Goal: Transaction & Acquisition: Purchase product/service

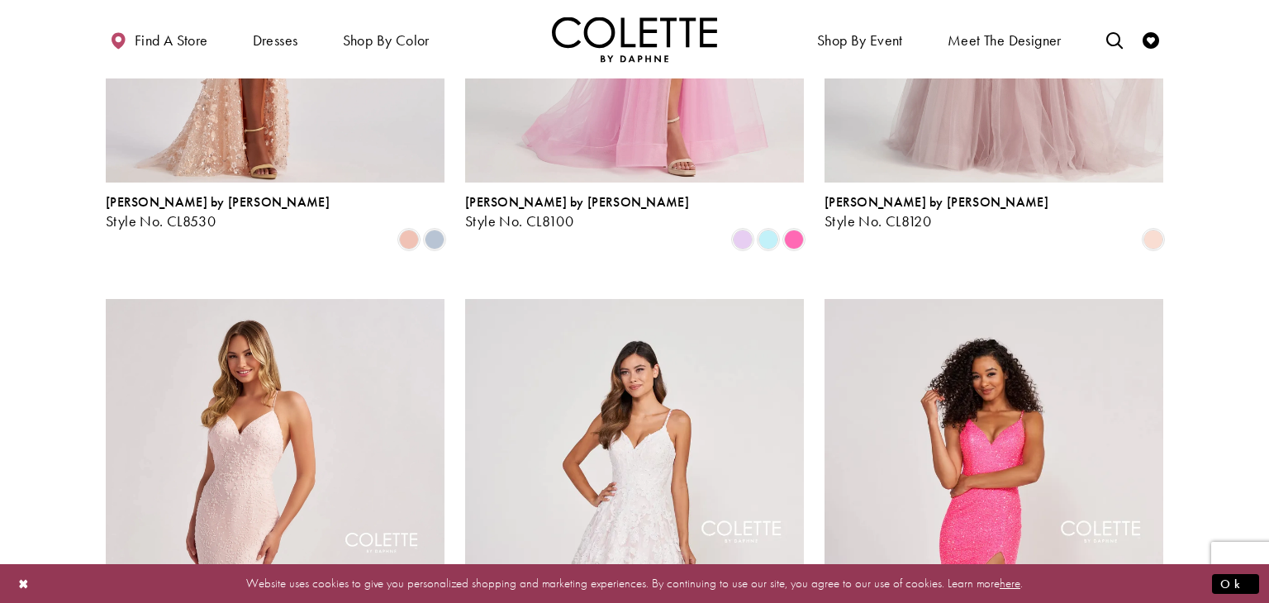
scroll to position [628, 0]
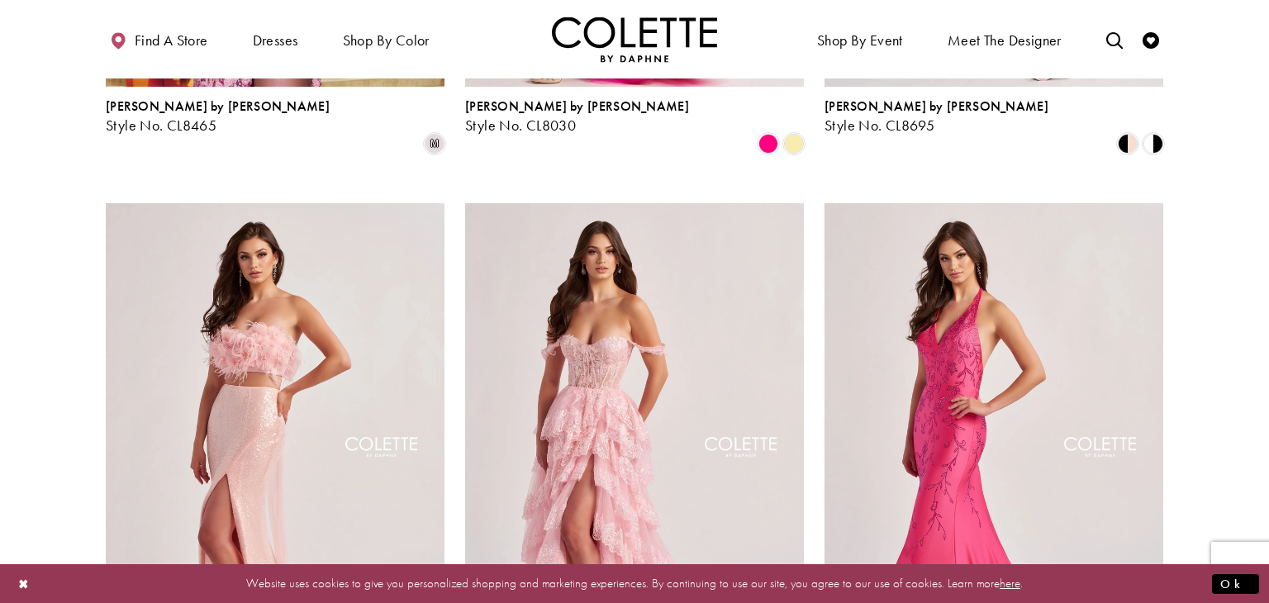
scroll to position [760, 0]
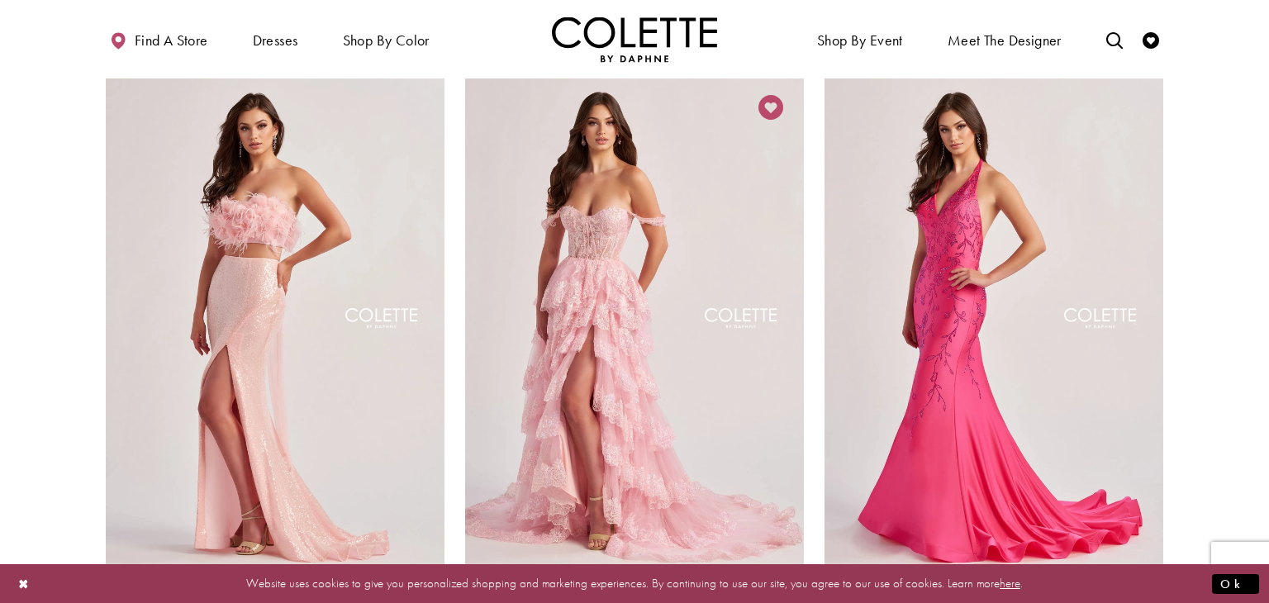
click at [540, 235] on img "Visit Colette by Daphne Style No. CL8690 Page" at bounding box center [634, 320] width 339 height 492
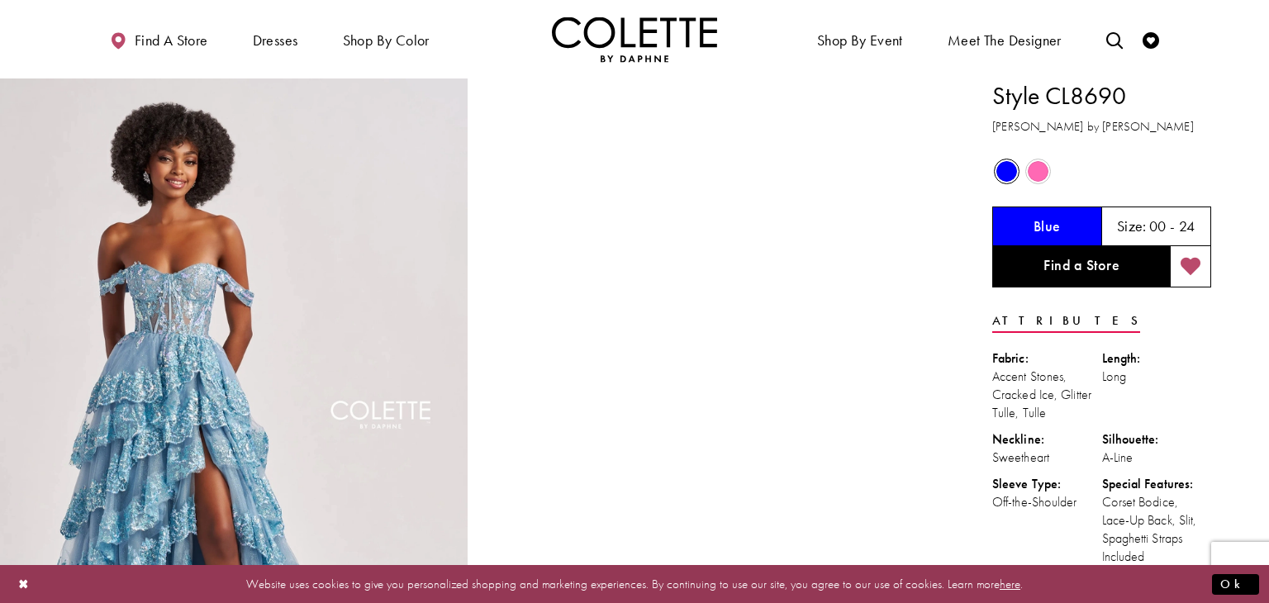
click at [1041, 172] on span "Product color controls state depends on size chosen" at bounding box center [1038, 171] width 21 height 21
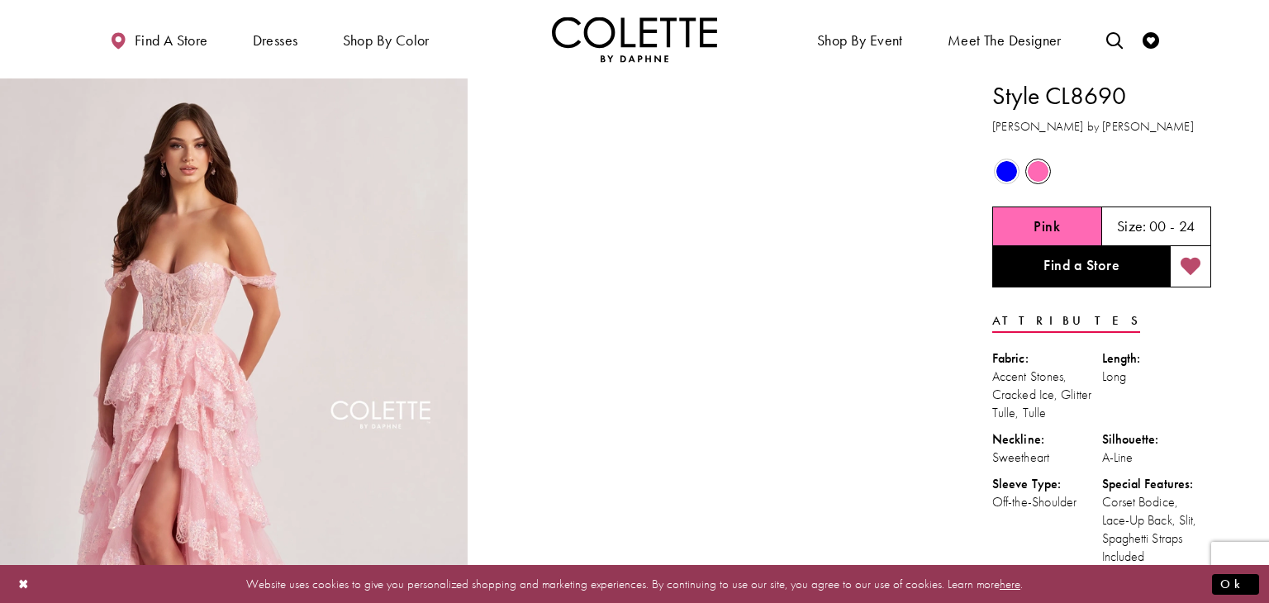
click at [1144, 209] on div "Size: 00 - 24" at bounding box center [1157, 227] width 110 height 40
click at [1153, 218] on h5 "00 - 24" at bounding box center [1172, 226] width 46 height 17
click at [1171, 227] on h5 "00 - 24" at bounding box center [1172, 226] width 46 height 17
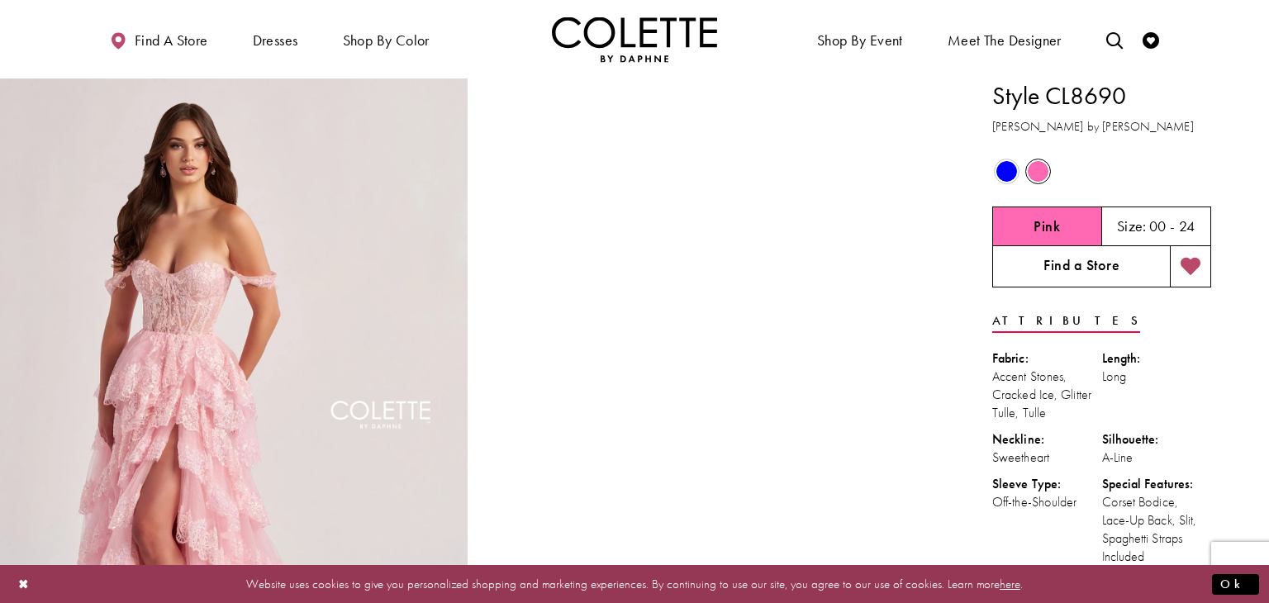
click at [1135, 279] on link "Find a Store" at bounding box center [1081, 266] width 178 height 41
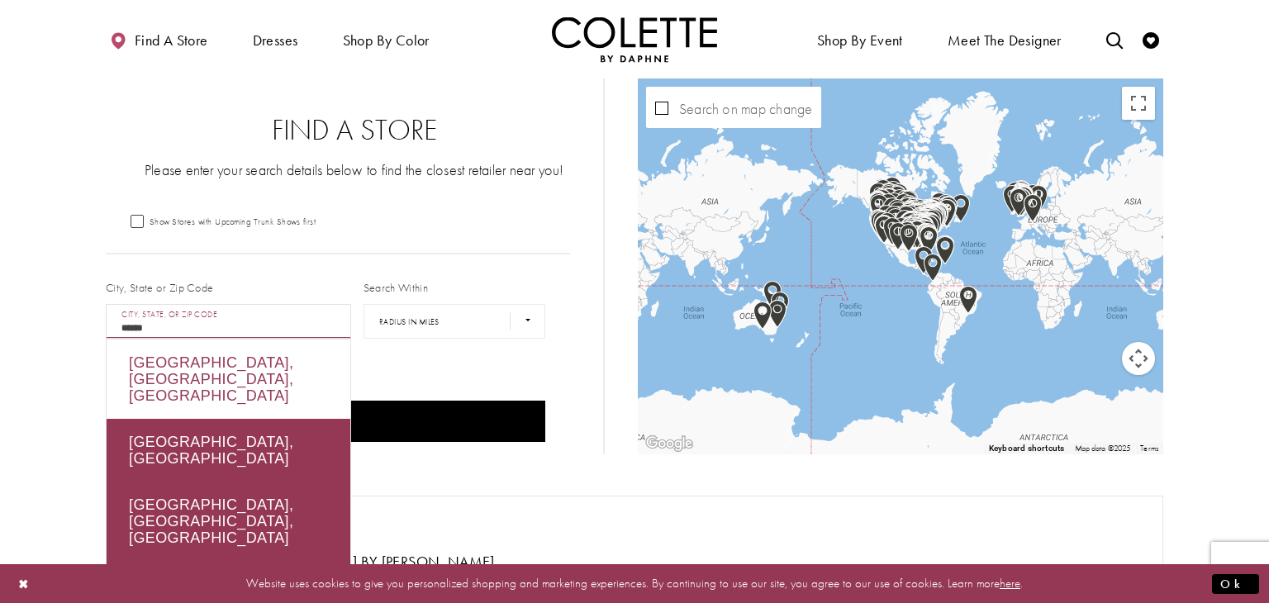
click at [235, 368] on div "Vernon, BC, Canada" at bounding box center [229, 379] width 244 height 79
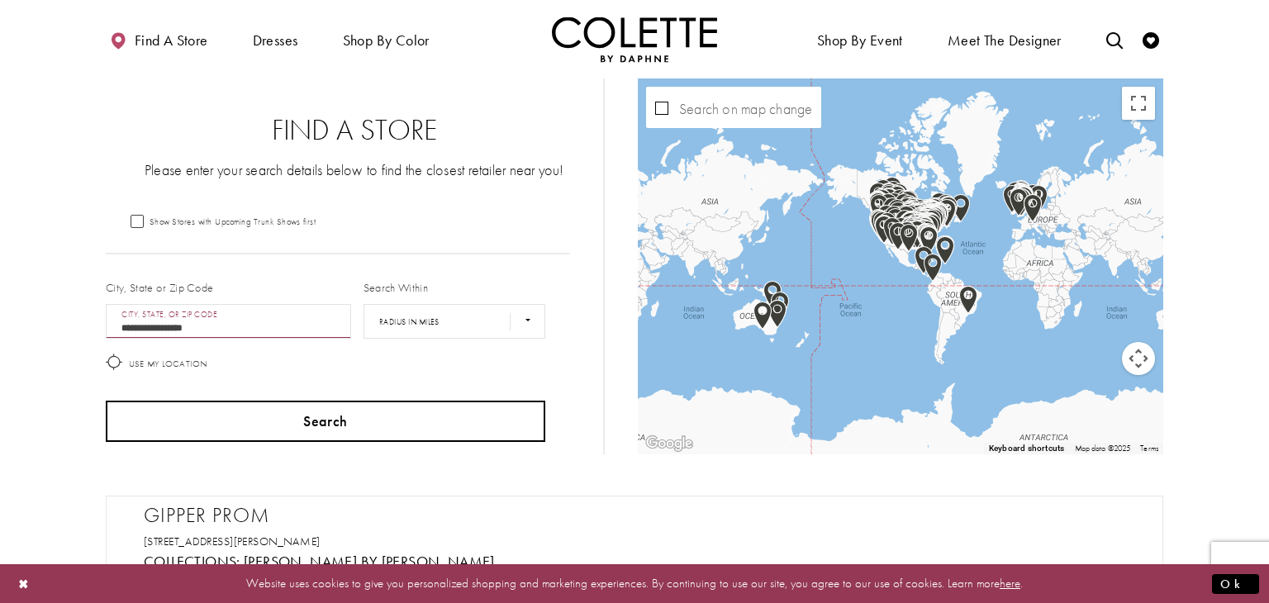
type input "**********"
click at [258, 413] on button "Search" at bounding box center [326, 421] width 440 height 41
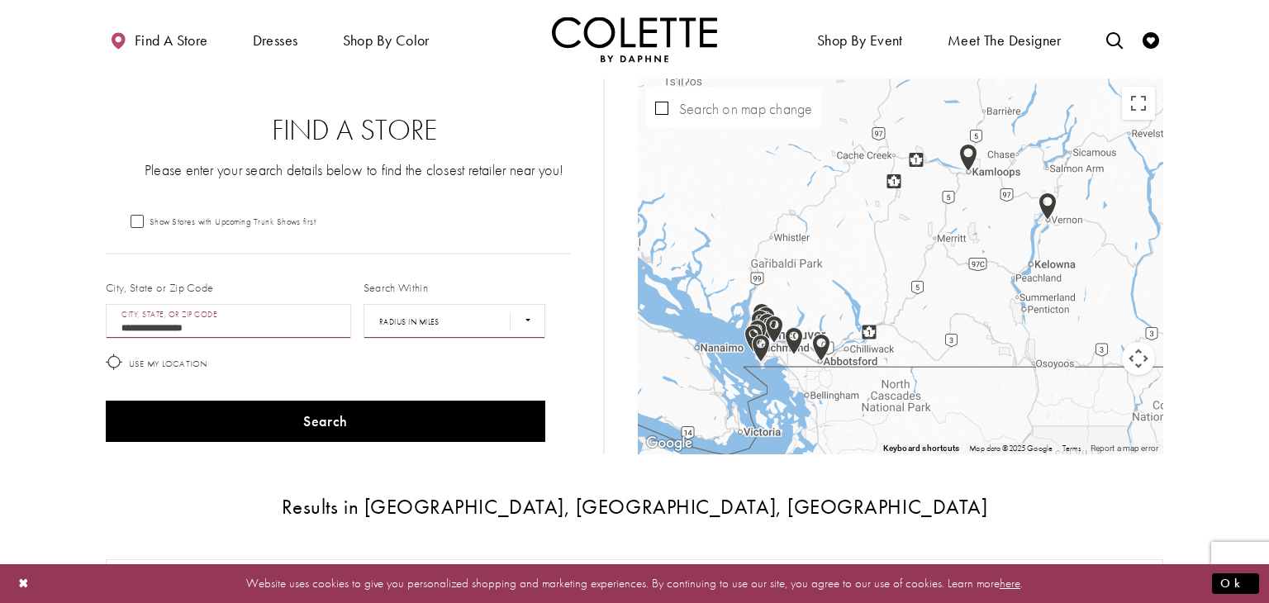
click at [419, 321] on select "**** ** *** *** ***" at bounding box center [455, 321] width 182 height 35
select select "*****"
click at [364, 304] on select "**** ** *** *** ***" at bounding box center [455, 321] width 182 height 35
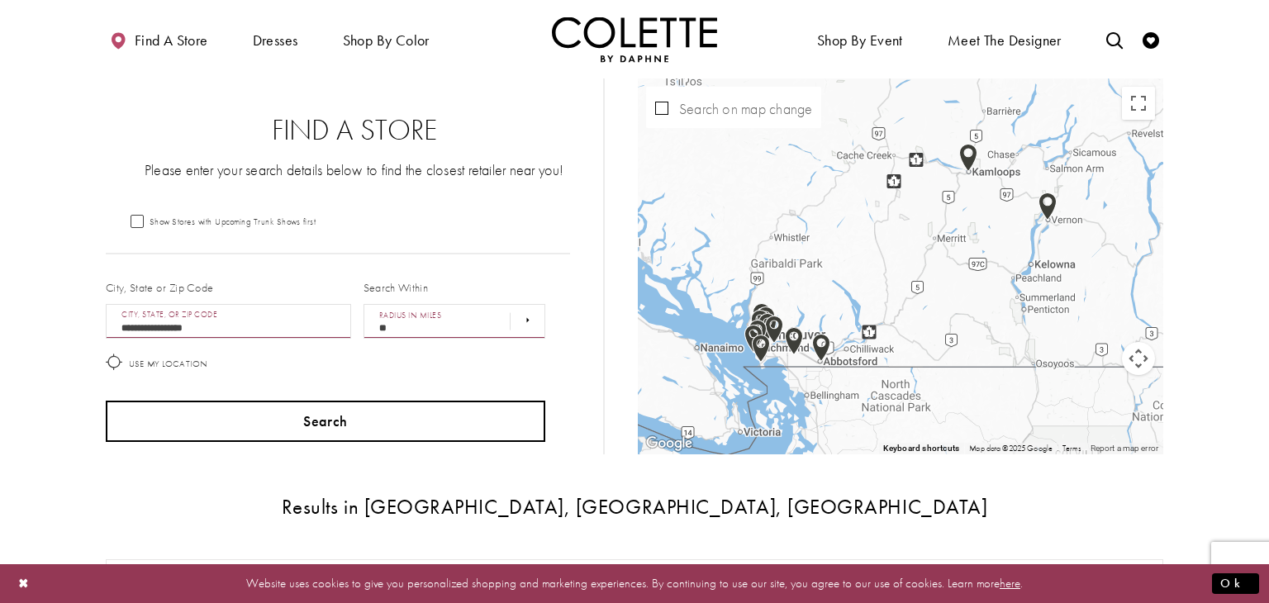
click at [380, 421] on button "Search" at bounding box center [326, 421] width 440 height 41
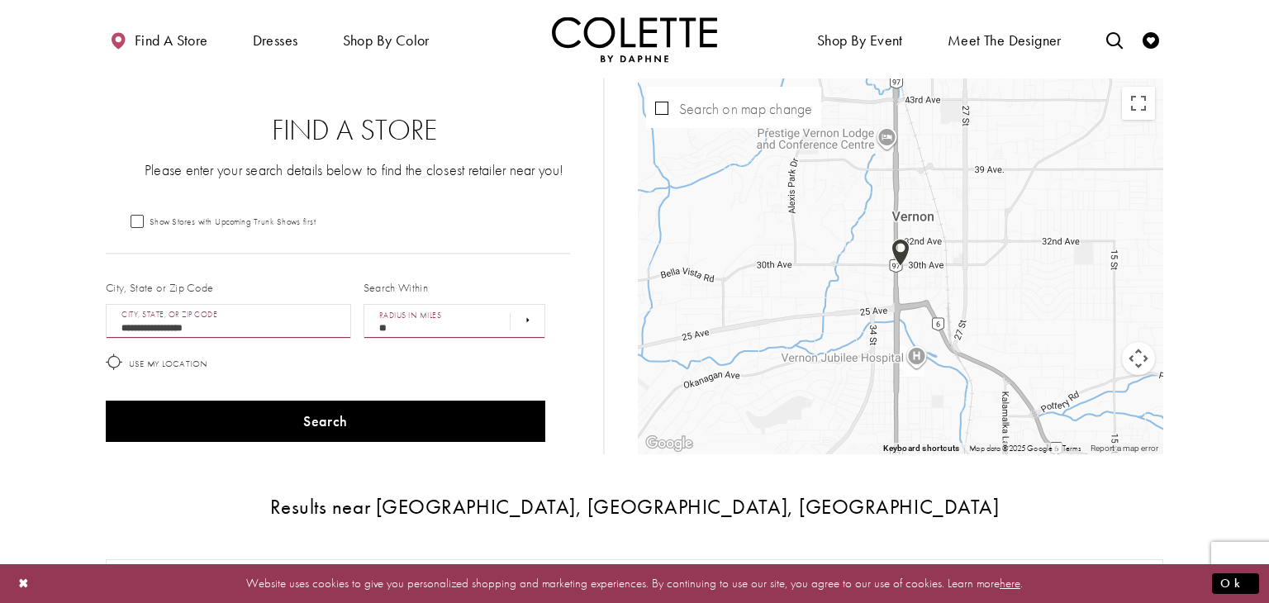
click at [901, 255] on img "Map with store locations" at bounding box center [901, 253] width 18 height 28
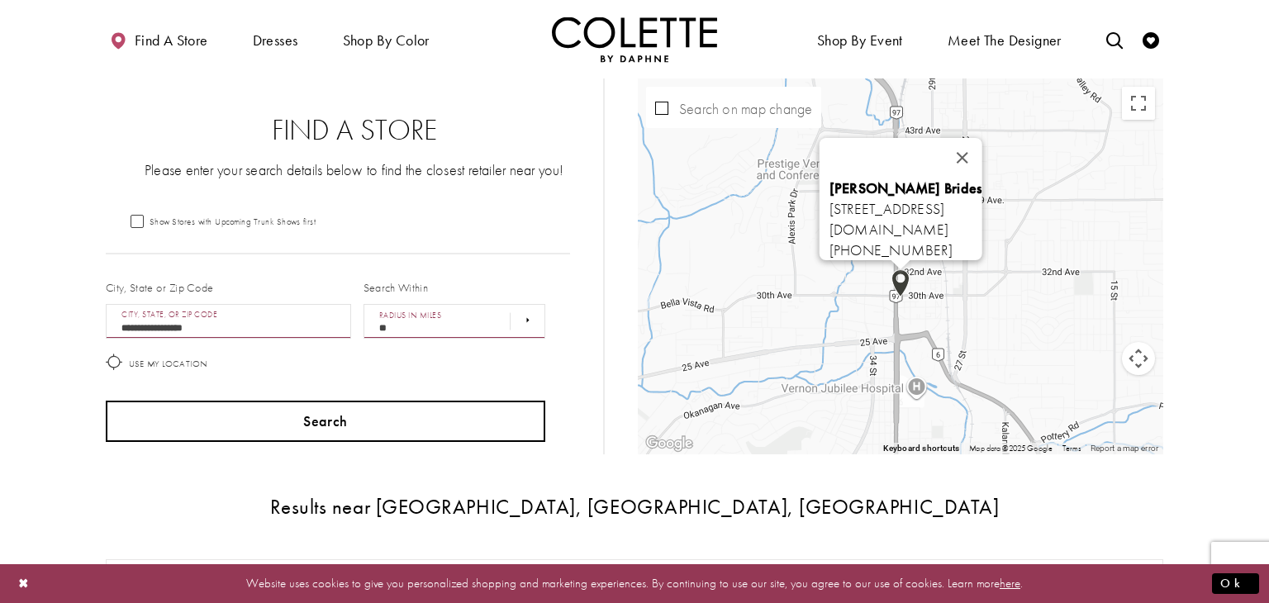
click at [337, 414] on button "Search" at bounding box center [326, 421] width 440 height 41
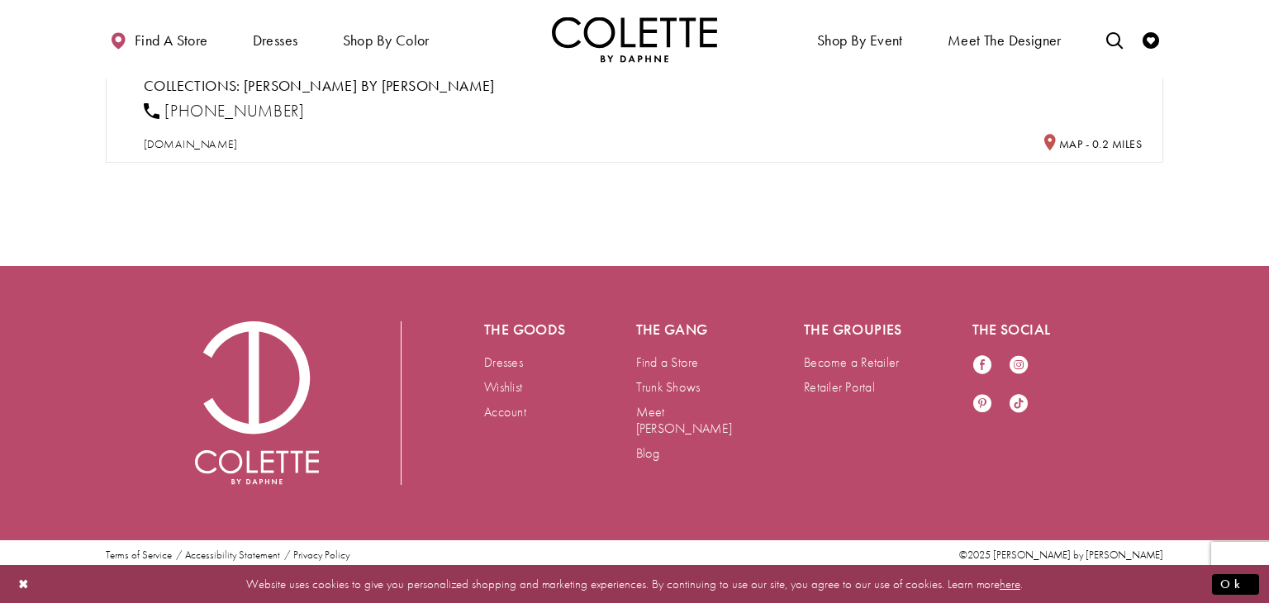
scroll to position [364, 0]
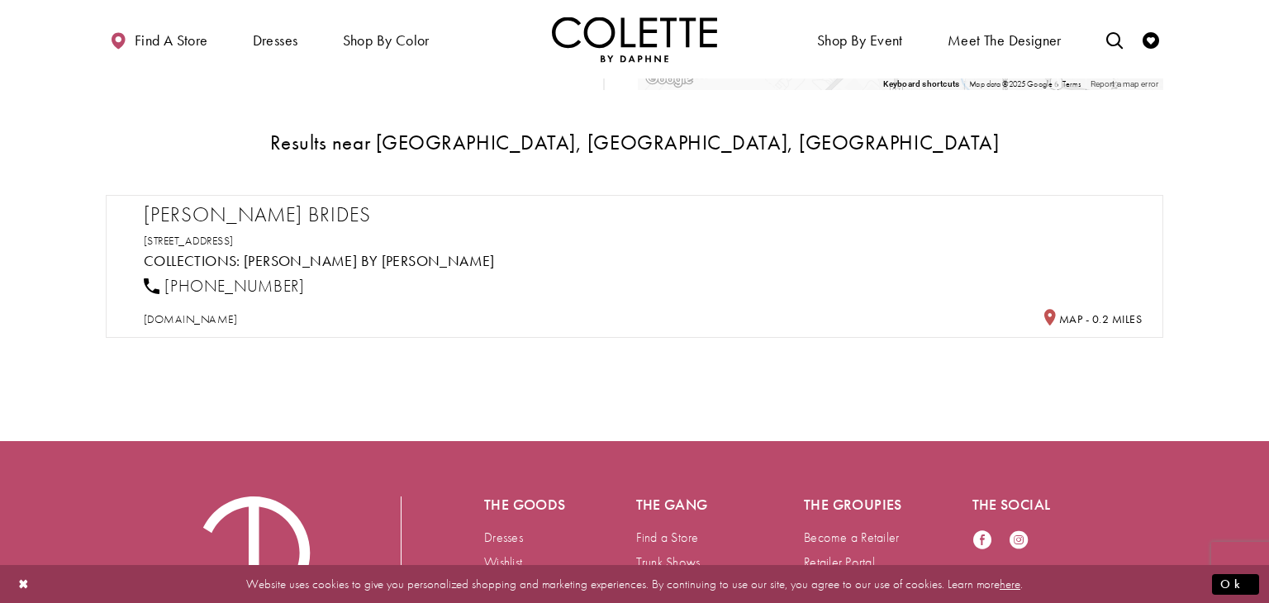
click at [297, 218] on h2 "Victoria Lane Brides" at bounding box center [643, 214] width 998 height 25
click at [203, 235] on link "3122 30th Ave, Vernon, BC V1T 2C2, Canada" at bounding box center [189, 240] width 90 height 15
click at [307, 197] on div "Victoria Lane Brides 3122 30th Ave, Vernon, BC V1T 2C2, Canada Collections: Col…" at bounding box center [635, 266] width 1058 height 143
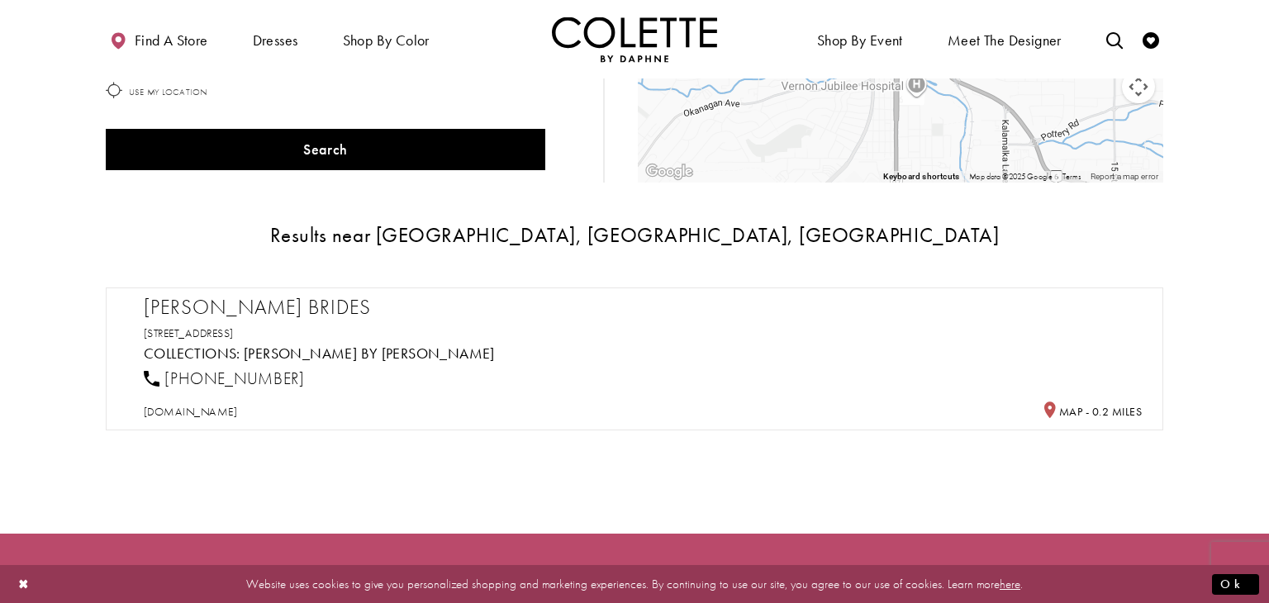
scroll to position [264, 0]
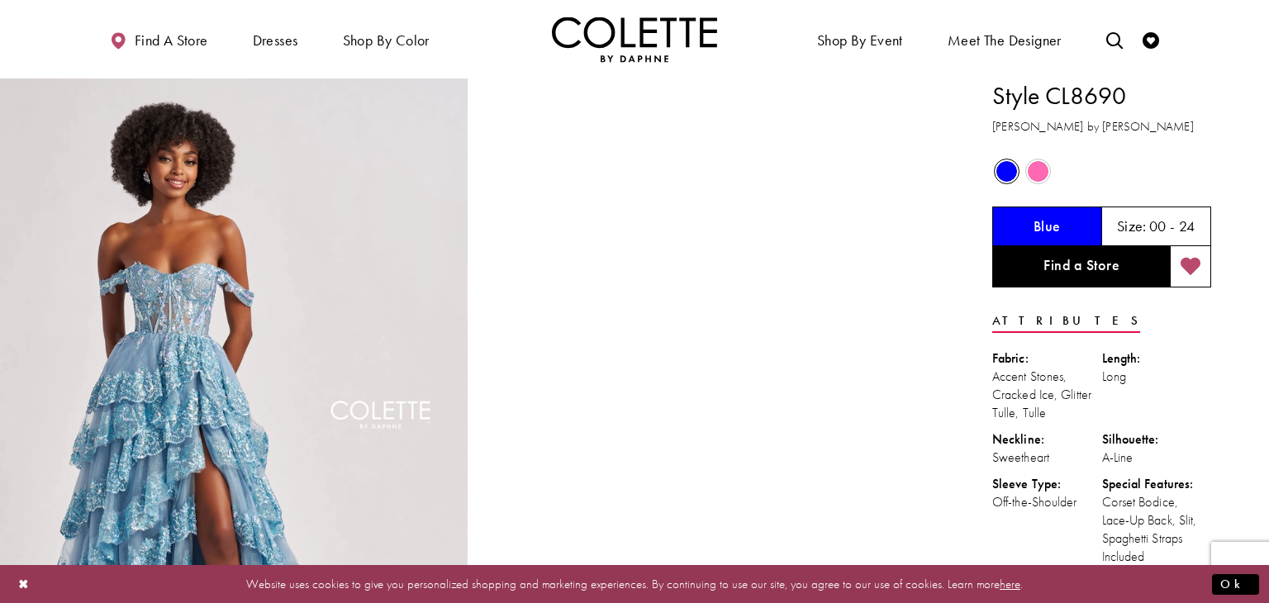
click at [1036, 172] on span "Product color controls state depends on size chosen" at bounding box center [1038, 171] width 21 height 21
